Goal: Check status: Check status

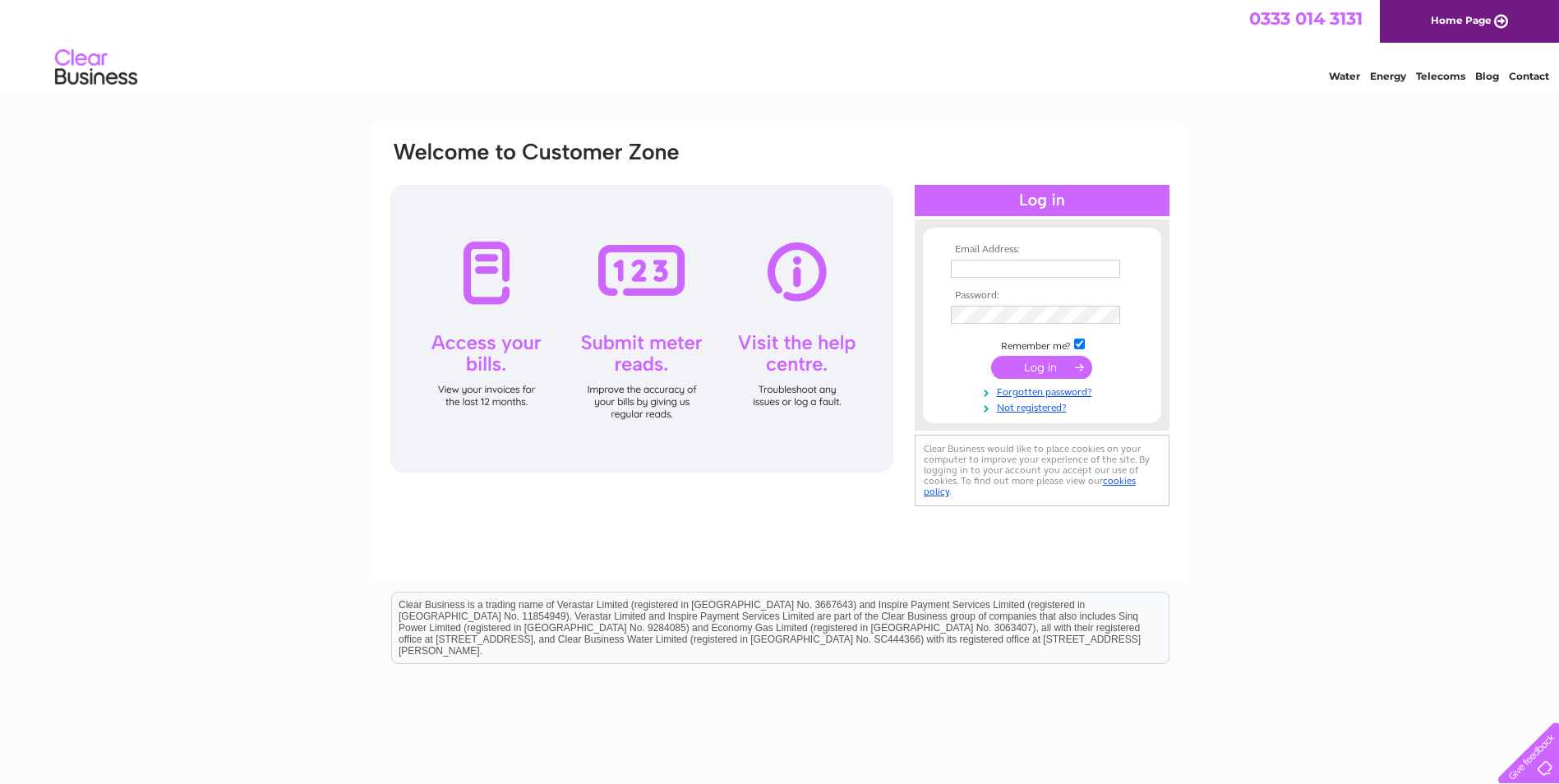
type input "accounts@hayespoint.co.uk"
click at [1035, 366] on input "submit" at bounding box center [1041, 367] width 101 height 23
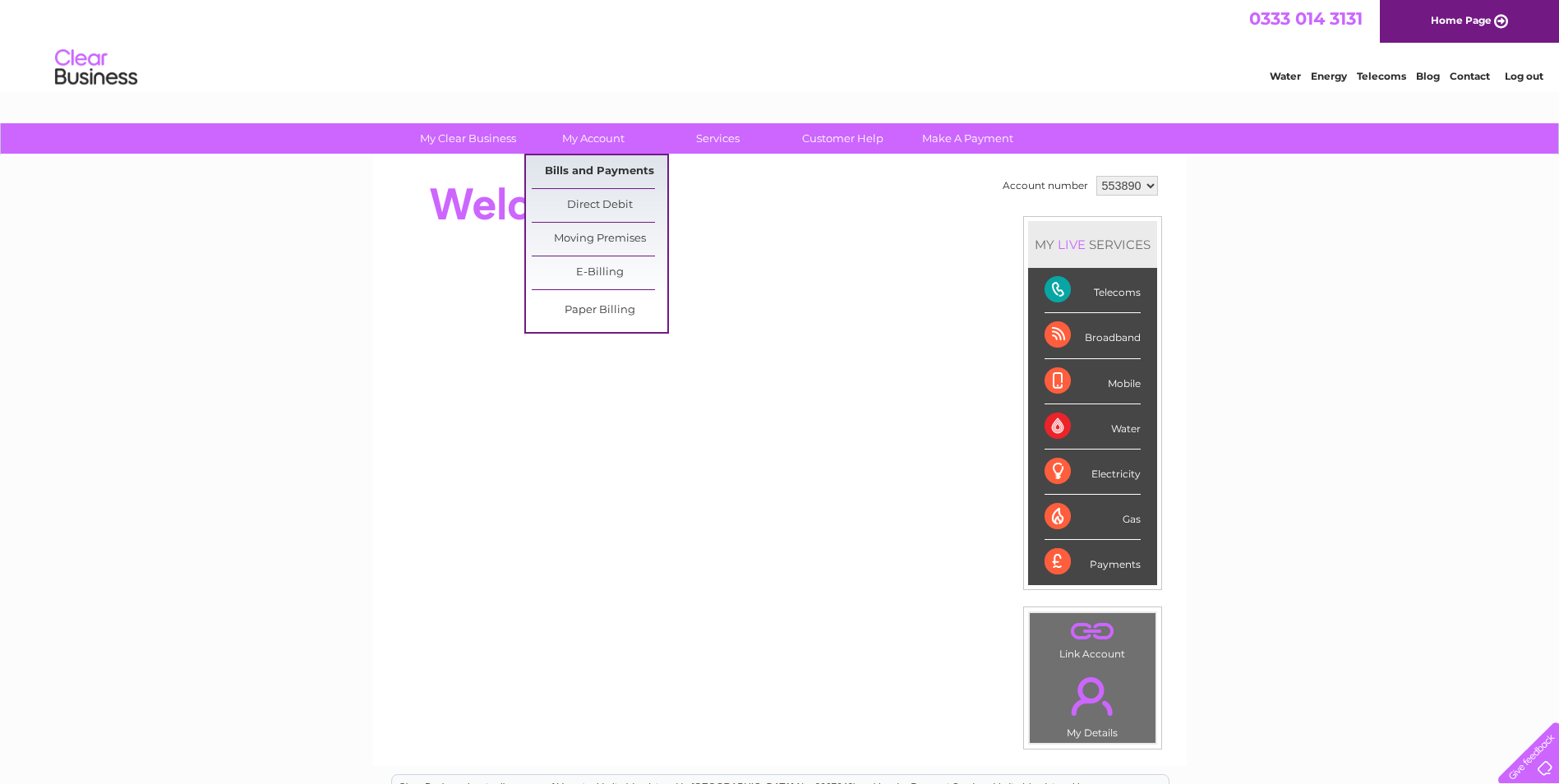
click at [584, 161] on link "Bills and Payments" at bounding box center [600, 171] width 136 height 33
